Goal: Information Seeking & Learning: Learn about a topic

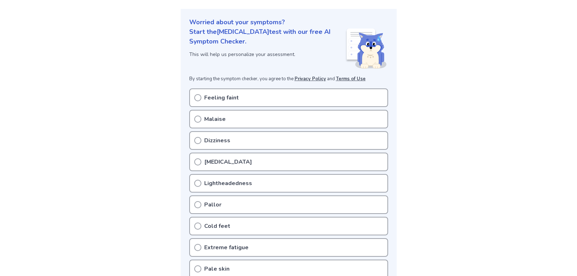
scroll to position [74, 0]
click at [341, 222] on div "Cold feet" at bounding box center [288, 227] width 199 height 19
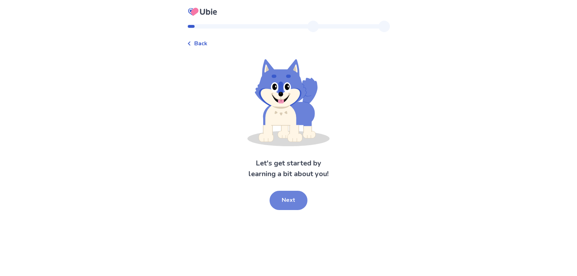
click at [299, 208] on button "Next" at bounding box center [289, 200] width 38 height 19
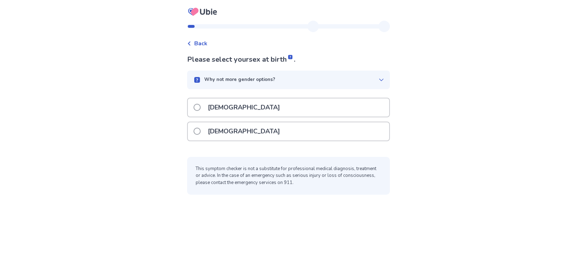
click at [204, 133] on label "[DEMOGRAPHIC_DATA]" at bounding box center [239, 131] width 91 height 18
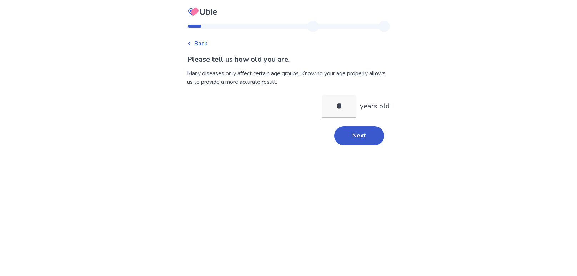
type input "**"
click at [368, 139] on button "Next" at bounding box center [359, 135] width 50 height 19
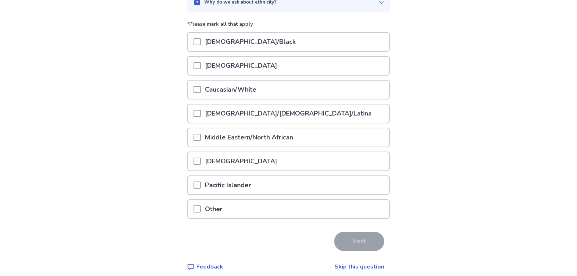
scroll to position [81, 0]
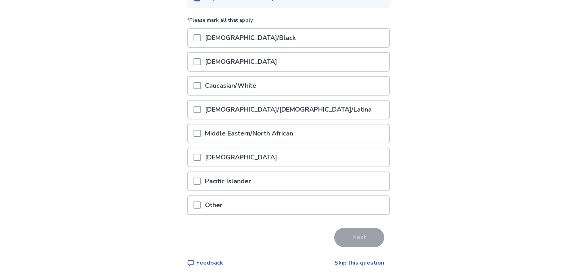
click at [338, 70] on div "[DEMOGRAPHIC_DATA]" at bounding box center [288, 62] width 201 height 18
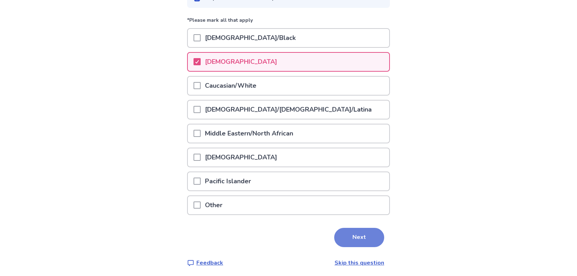
click at [373, 236] on button "Next" at bounding box center [359, 237] width 50 height 19
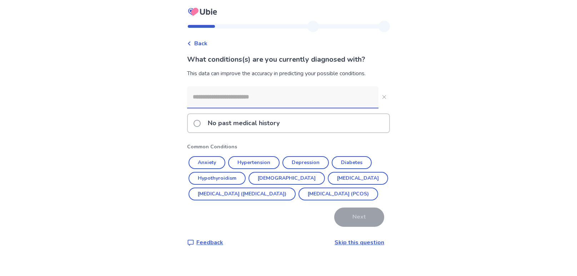
click at [327, 122] on div "No past medical history" at bounding box center [288, 123] width 201 height 18
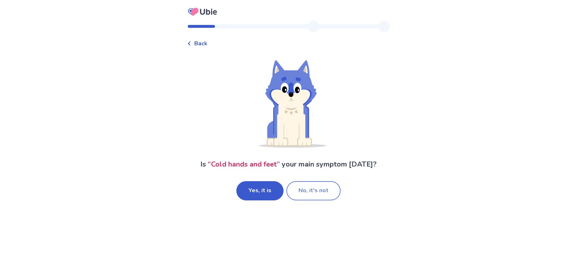
click at [323, 194] on button "No, it's not" at bounding box center [313, 190] width 54 height 19
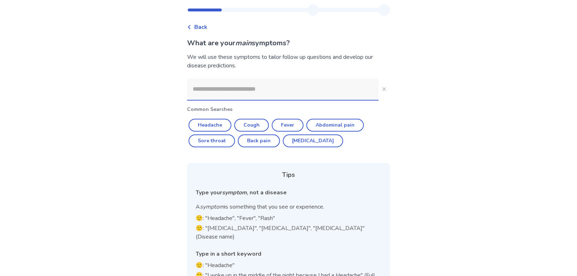
scroll to position [35, 0]
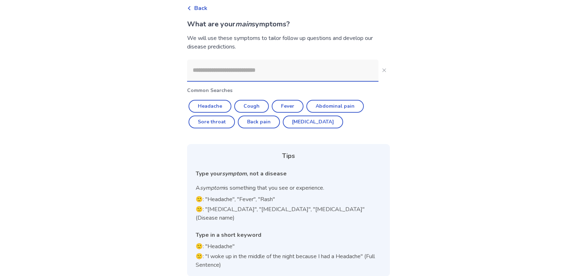
click at [327, 79] on input at bounding box center [282, 70] width 191 height 21
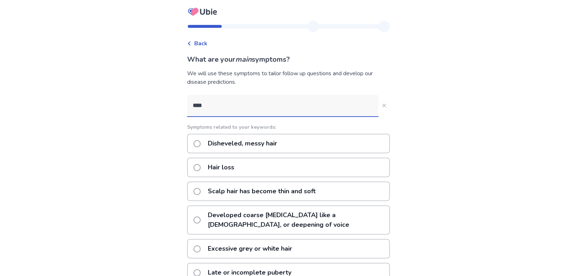
type input "****"
click at [318, 171] on div "Hair loss" at bounding box center [288, 168] width 203 height 20
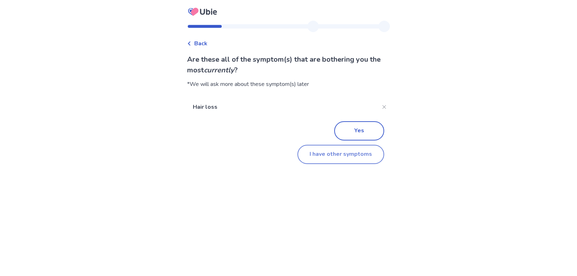
click at [368, 156] on button "I have other symptoms" at bounding box center [340, 154] width 87 height 19
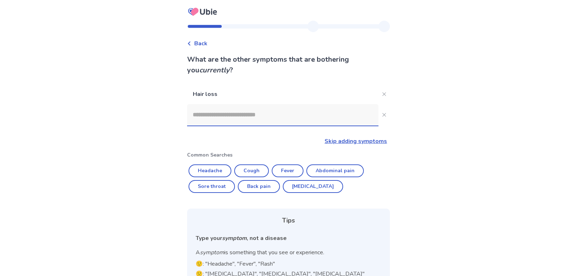
click at [345, 113] on input at bounding box center [282, 114] width 191 height 21
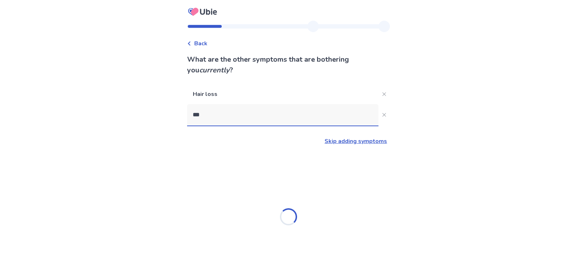
type input "****"
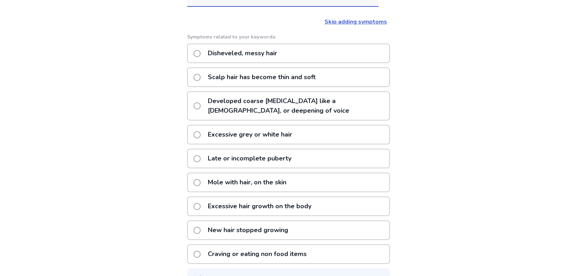
scroll to position [117, 0]
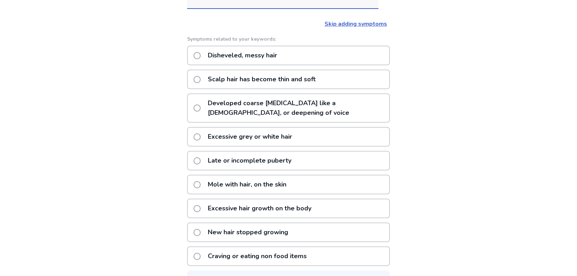
click at [200, 83] on label "Scalp hair has become thin and soft" at bounding box center [257, 79] width 126 height 18
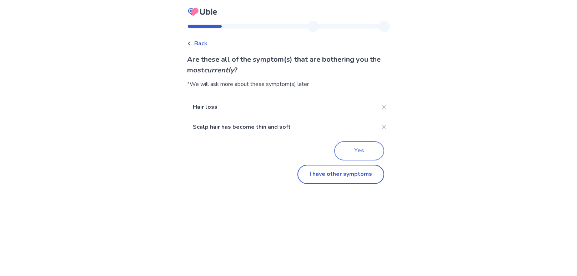
click at [357, 150] on button "Yes" at bounding box center [359, 150] width 50 height 19
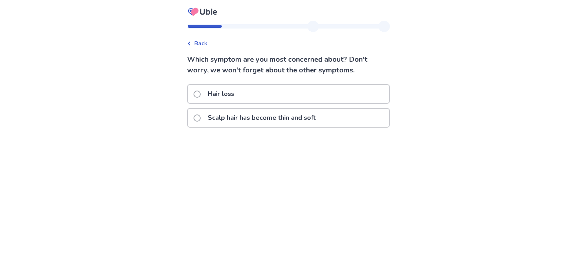
click at [197, 44] on div "Back" at bounding box center [197, 43] width 20 height 9
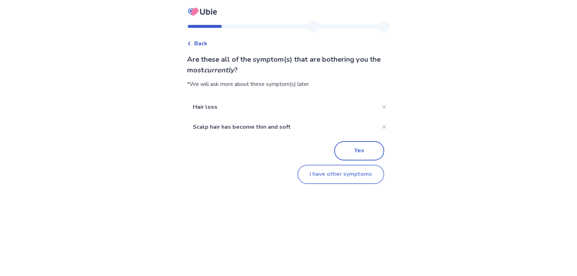
click at [354, 176] on button "I have other symptoms" at bounding box center [340, 174] width 87 height 19
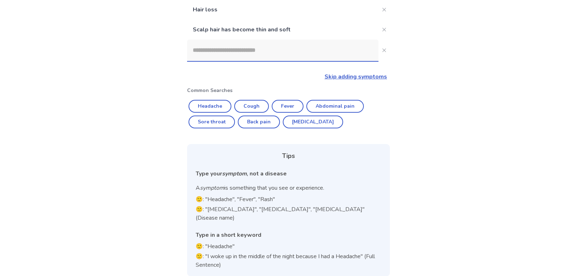
click at [220, 53] on input at bounding box center [282, 50] width 191 height 21
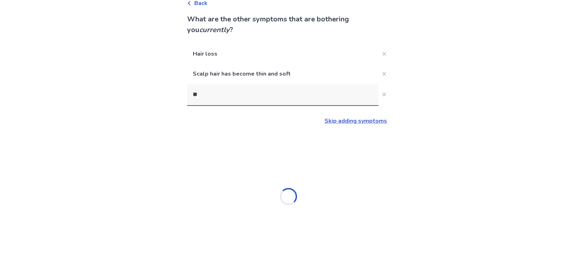
type input "*"
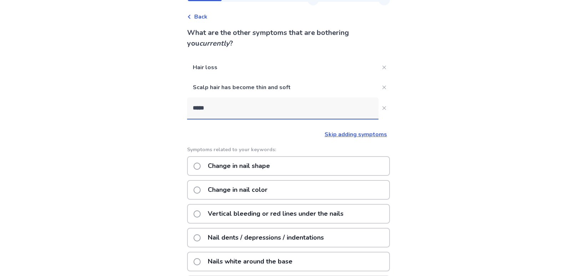
scroll to position [0, 0]
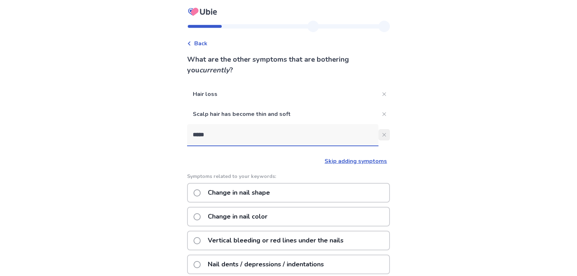
type input "*****"
click at [383, 133] on button "*****" at bounding box center [384, 134] width 11 height 11
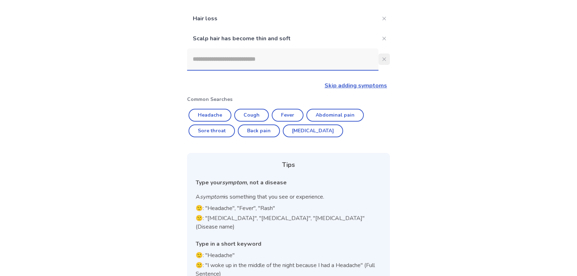
scroll to position [85, 0]
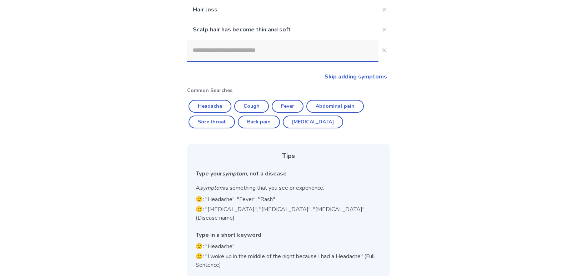
click at [404, 74] on div "Back What are the other symptoms that are bothering you currently ? Hair loss S…" at bounding box center [288, 100] width 577 height 370
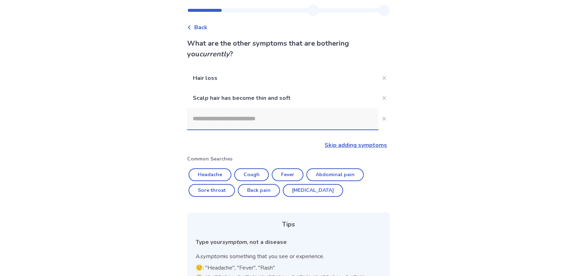
scroll to position [15, 0]
click at [366, 154] on div "Hair loss Scalp hair has become thin and soft Skip adding symptoms Common Searc…" at bounding box center [288, 207] width 203 height 277
click at [375, 148] on link "Skip adding symptoms" at bounding box center [356, 146] width 62 height 8
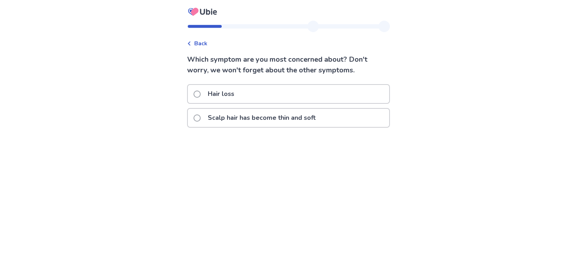
click at [376, 91] on div "Hair loss" at bounding box center [288, 94] width 201 height 18
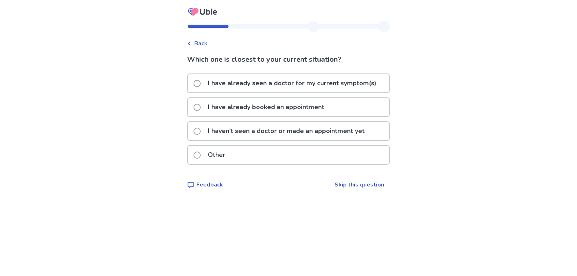
click at [368, 129] on p "I haven't seen a doctor or made an appointment yet" at bounding box center [286, 131] width 165 height 18
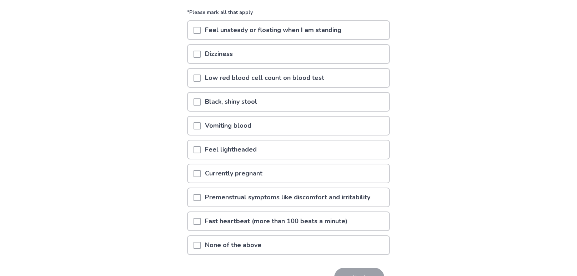
scroll to position [76, 0]
click at [356, 191] on p "Premenstrual symptoms like discomfort and irritability" at bounding box center [288, 197] width 174 height 18
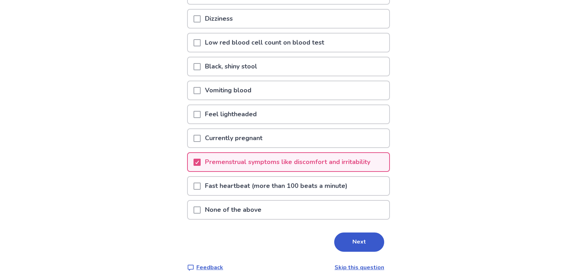
scroll to position [116, 0]
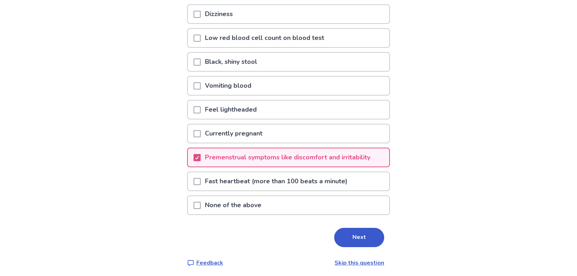
click at [377, 177] on div "Fast heartbeat (more than 100 beats a minute)" at bounding box center [288, 181] width 201 height 18
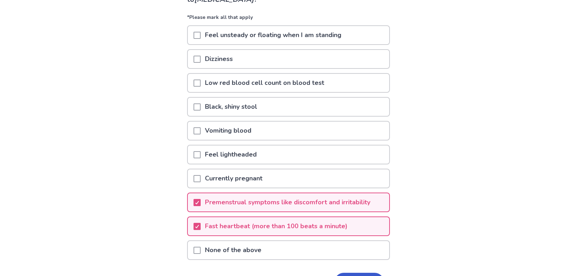
scroll to position [68, 0]
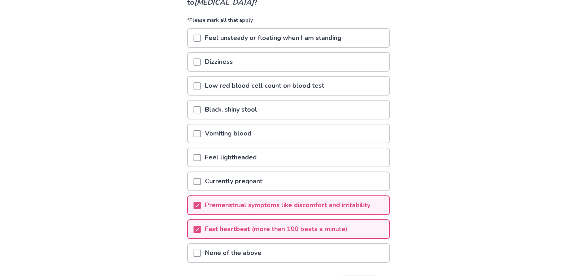
click at [383, 47] on div "Feel unsteady or floating when I am standing" at bounding box center [288, 38] width 203 height 20
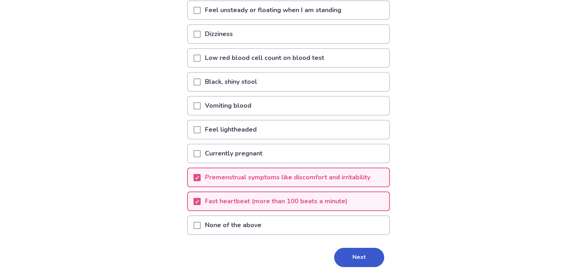
scroll to position [116, 0]
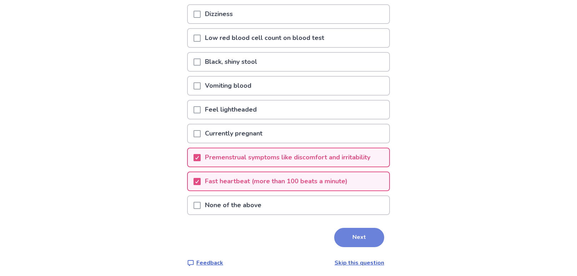
click at [369, 234] on button "Next" at bounding box center [359, 237] width 50 height 19
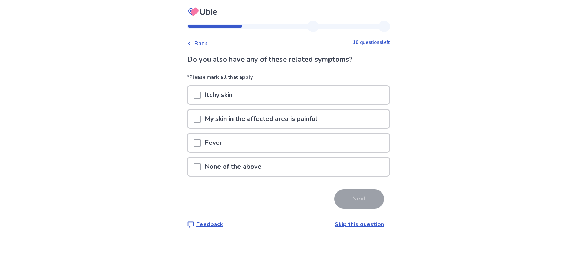
click at [370, 167] on div "None of the above" at bounding box center [288, 167] width 201 height 18
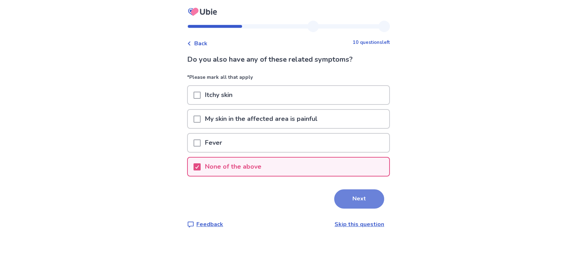
click at [366, 194] on button "Next" at bounding box center [359, 199] width 50 height 19
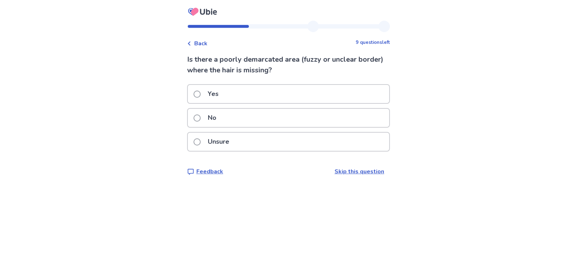
click at [374, 94] on div "Yes" at bounding box center [288, 94] width 201 height 18
click at [372, 109] on div "No" at bounding box center [288, 118] width 201 height 18
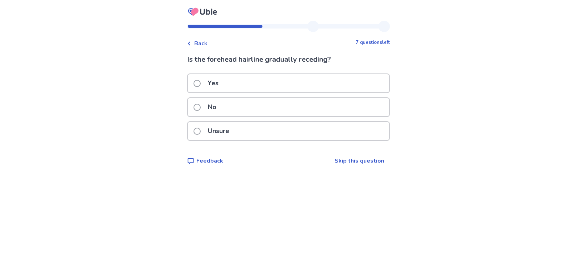
click at [370, 82] on div "Yes" at bounding box center [288, 83] width 201 height 18
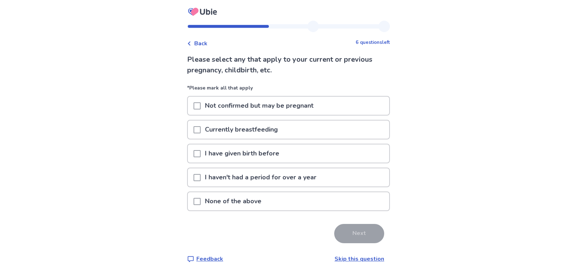
click at [361, 197] on div "None of the above" at bounding box center [288, 201] width 201 height 18
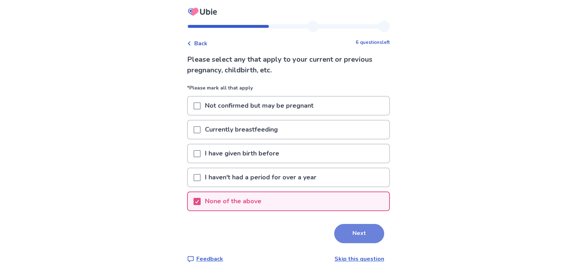
click at [360, 227] on button "Next" at bounding box center [359, 233] width 50 height 19
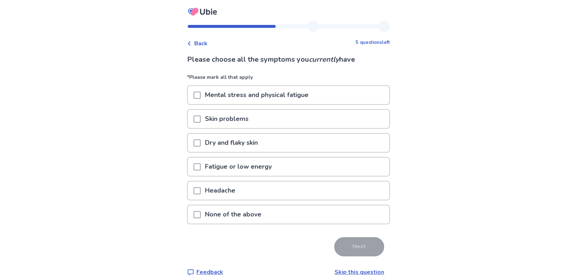
click at [368, 134] on div "Dry and flaky skin" at bounding box center [288, 143] width 201 height 18
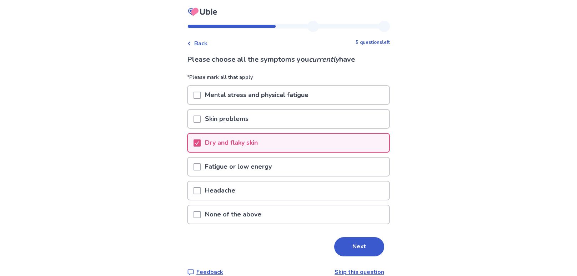
click at [360, 164] on div "Fatigue or low energy" at bounding box center [288, 167] width 201 height 18
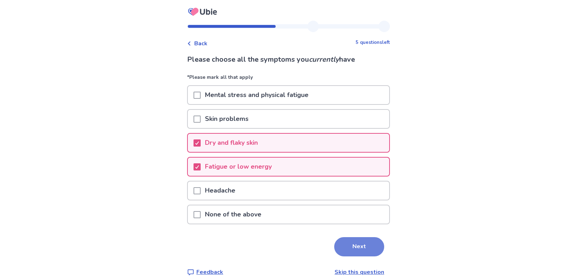
click at [370, 240] on button "Next" at bounding box center [359, 246] width 50 height 19
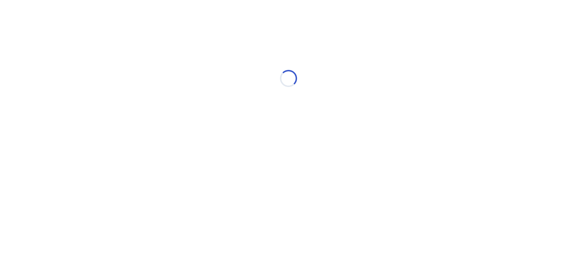
select select "*"
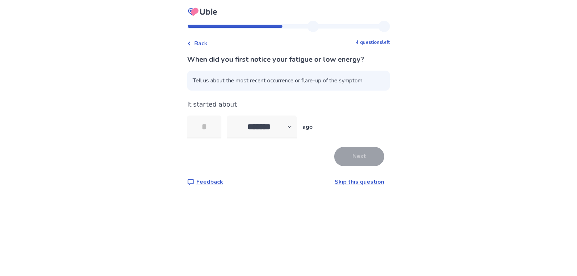
click at [364, 82] on span "Tell us about the most recent occurrence or flare-up of the symptom." at bounding box center [288, 81] width 203 height 20
click at [216, 116] on input "tel" at bounding box center [204, 127] width 34 height 23
click at [427, 106] on div "Back 4 questions left When did you first notice your fatigue or low energy? Tel…" at bounding box center [288, 138] width 577 height 276
click at [357, 182] on link "Skip this question" at bounding box center [360, 182] width 50 height 8
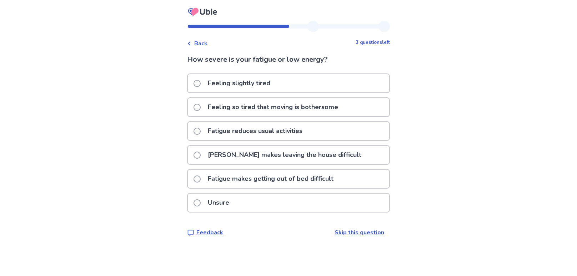
click at [366, 80] on div "Feeling slightly tired" at bounding box center [288, 83] width 201 height 18
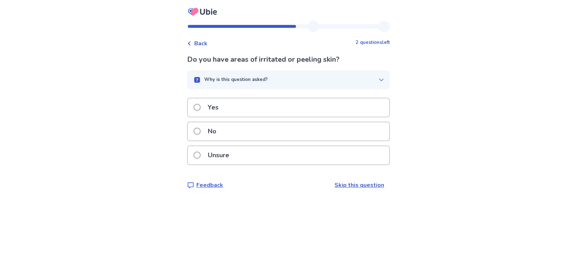
click at [357, 108] on div "Yes" at bounding box center [288, 108] width 201 height 18
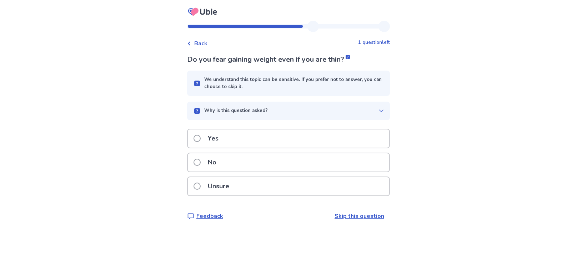
click at [374, 161] on div "No" at bounding box center [288, 163] width 201 height 18
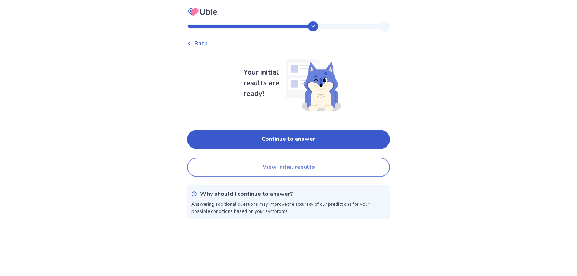
click at [369, 160] on button "View initial results" at bounding box center [288, 167] width 203 height 19
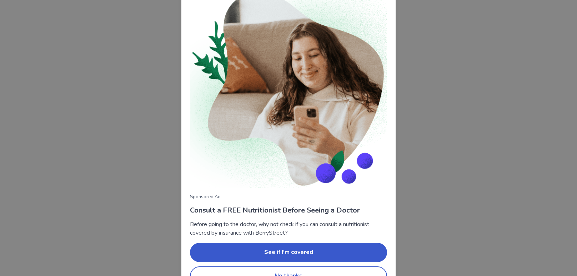
scroll to position [36, 0]
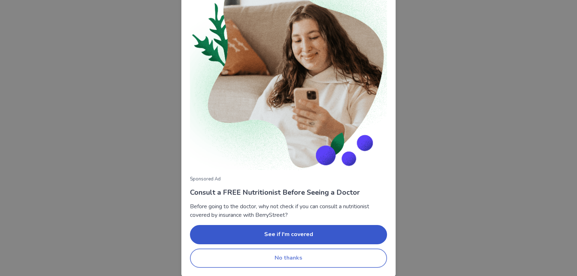
click at [360, 256] on button "No thanks" at bounding box center [288, 258] width 197 height 19
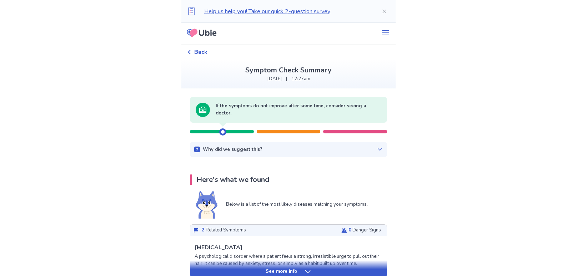
scroll to position [0, 0]
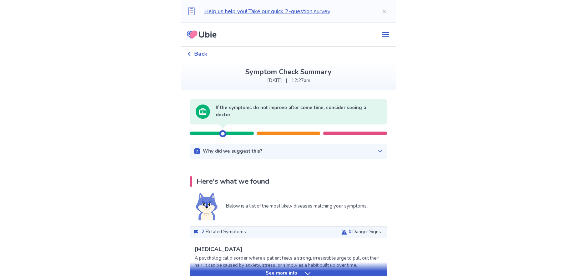
click at [210, 49] on div "Back" at bounding box center [288, 54] width 203 height 14
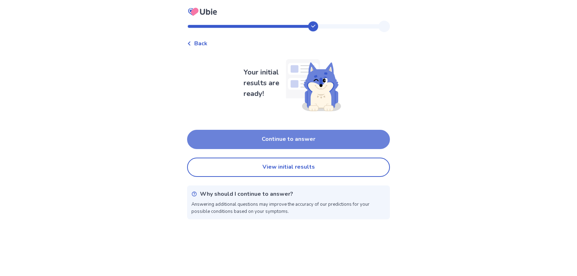
click at [340, 136] on button "Continue to answer" at bounding box center [288, 139] width 203 height 19
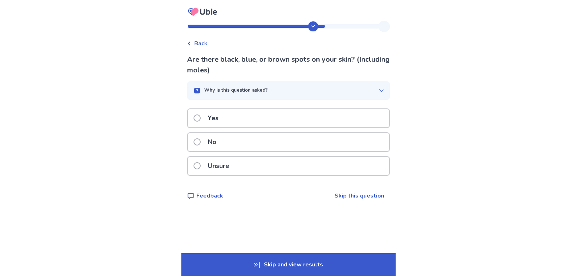
click at [344, 142] on div "No" at bounding box center [288, 142] width 201 height 18
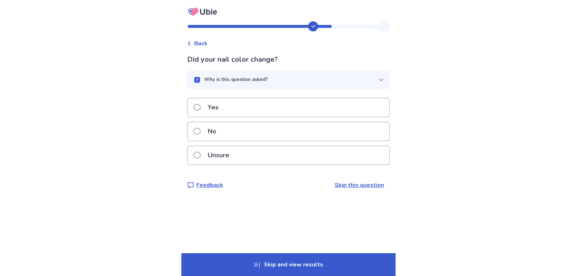
click at [340, 130] on div "No" at bounding box center [288, 131] width 201 height 18
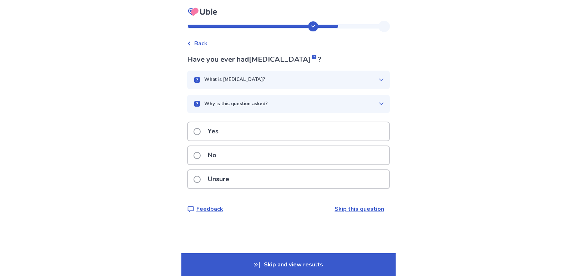
click at [354, 155] on div "No" at bounding box center [288, 155] width 201 height 18
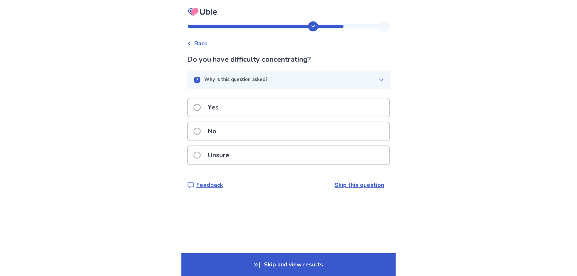
click at [360, 102] on div "Yes" at bounding box center [288, 108] width 201 height 18
click at [360, 134] on div "No" at bounding box center [288, 131] width 201 height 18
click at [360, 131] on div "No" at bounding box center [288, 131] width 201 height 18
click at [353, 138] on div "No" at bounding box center [288, 131] width 201 height 18
click at [319, 136] on div "No" at bounding box center [288, 131] width 201 height 18
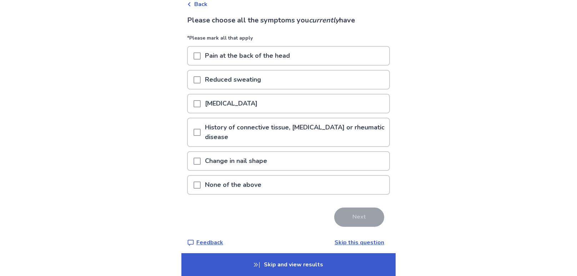
scroll to position [42, 0]
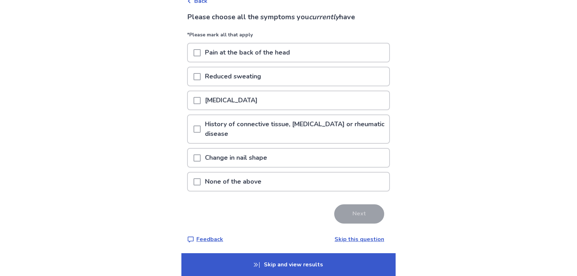
click at [376, 179] on div "None of the above" at bounding box center [288, 182] width 201 height 18
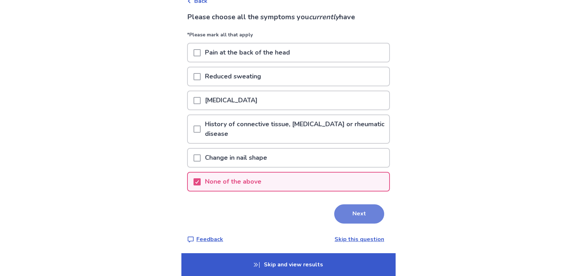
click at [366, 213] on button "Next" at bounding box center [359, 214] width 50 height 19
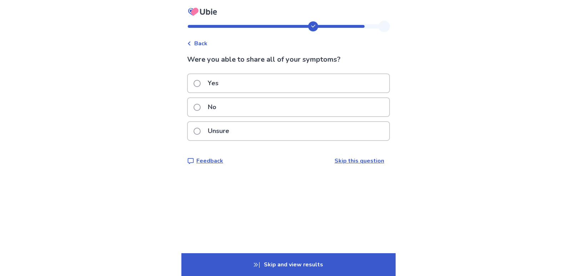
click at [374, 84] on div "Yes" at bounding box center [288, 83] width 201 height 18
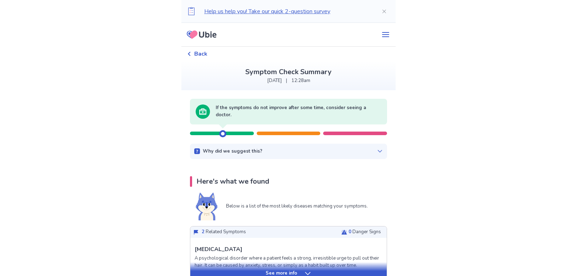
scroll to position [18, 0]
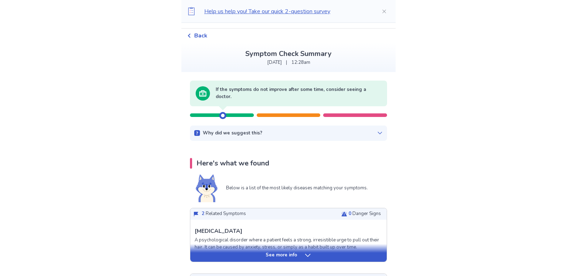
click at [374, 138] on div "Why did we suggest this? There appears to be no urgent related factors based on…" at bounding box center [288, 134] width 197 height 16
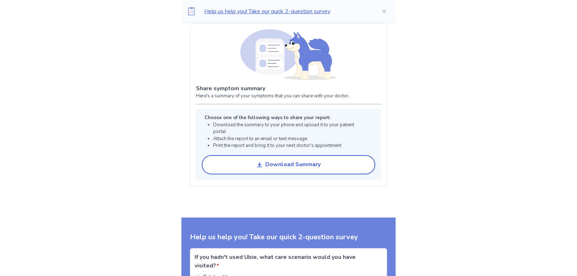
scroll to position [567, 0]
